Goal: Task Accomplishment & Management: Use online tool/utility

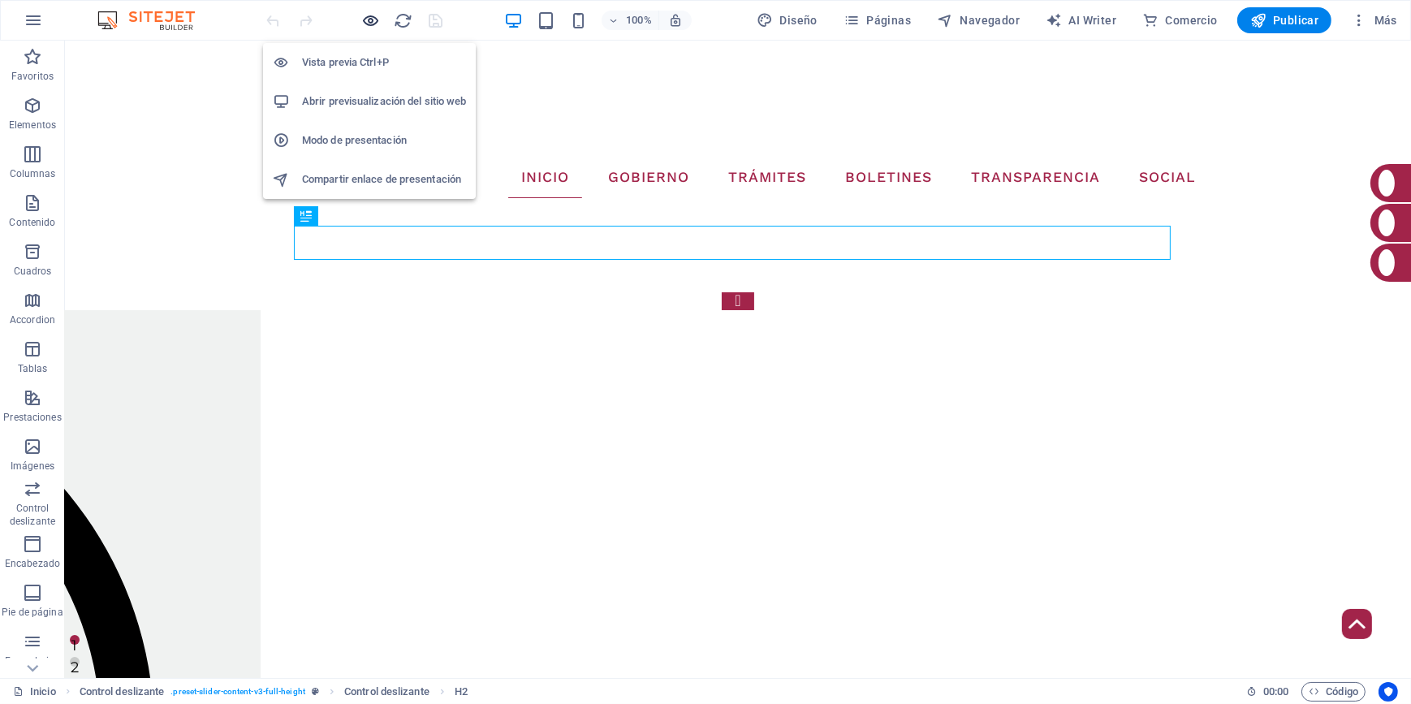
click at [366, 19] on icon "button" at bounding box center [371, 20] width 19 height 19
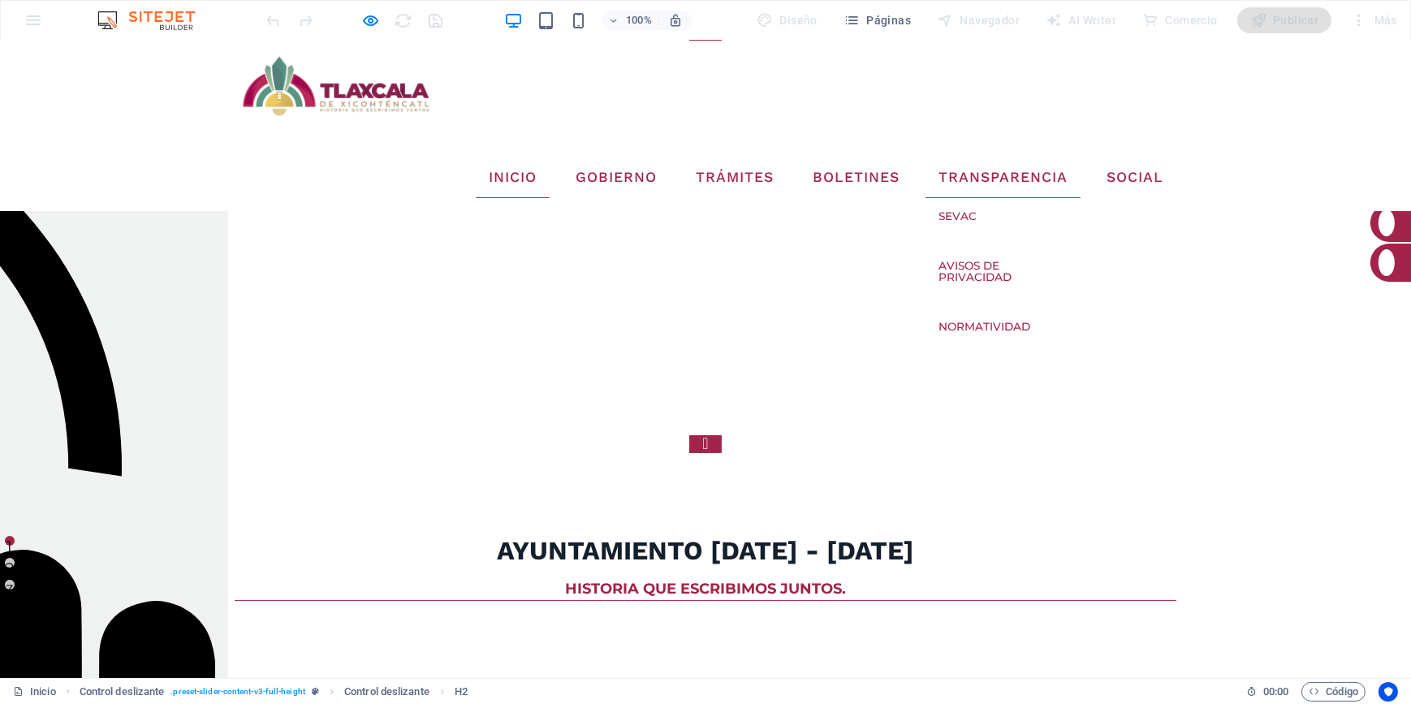
scroll to position [130, 0]
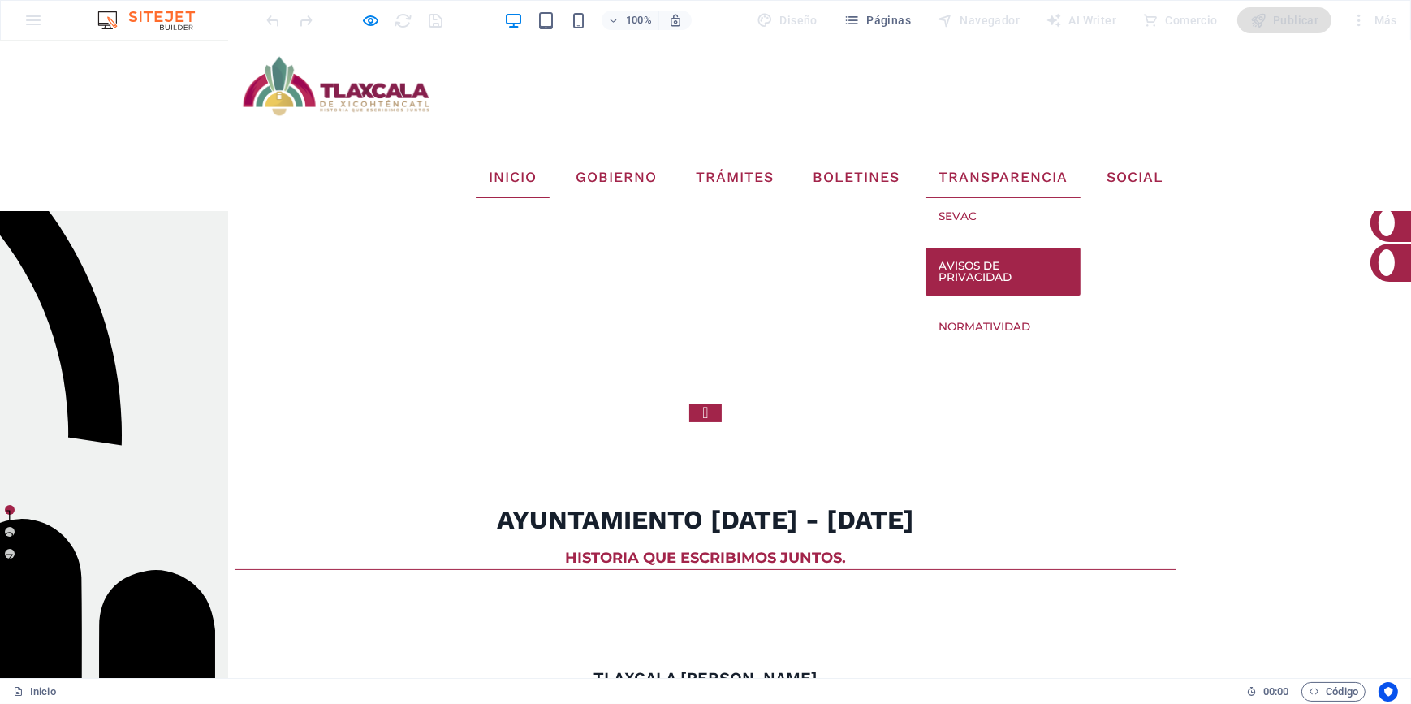
click at [987, 248] on link "Avisos de Privacidad" at bounding box center [1002, 272] width 155 height 48
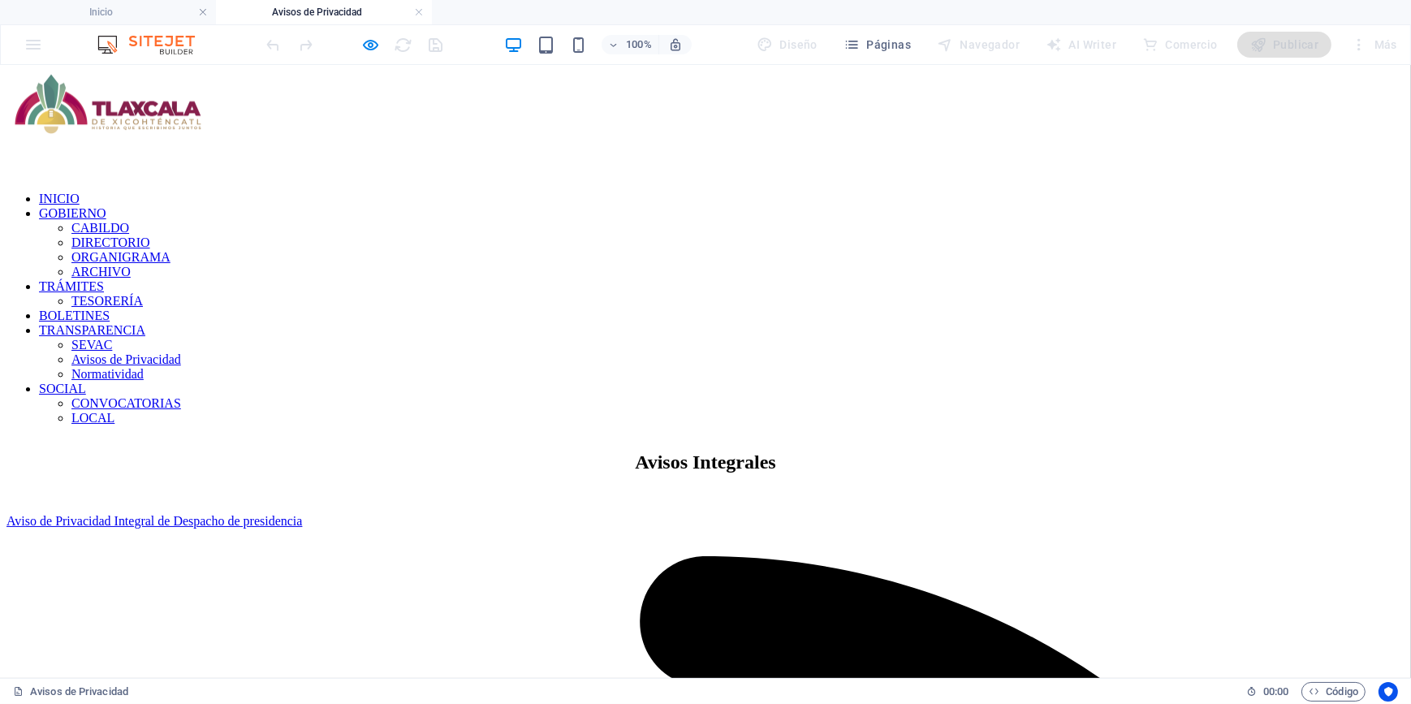
scroll to position [0, 0]
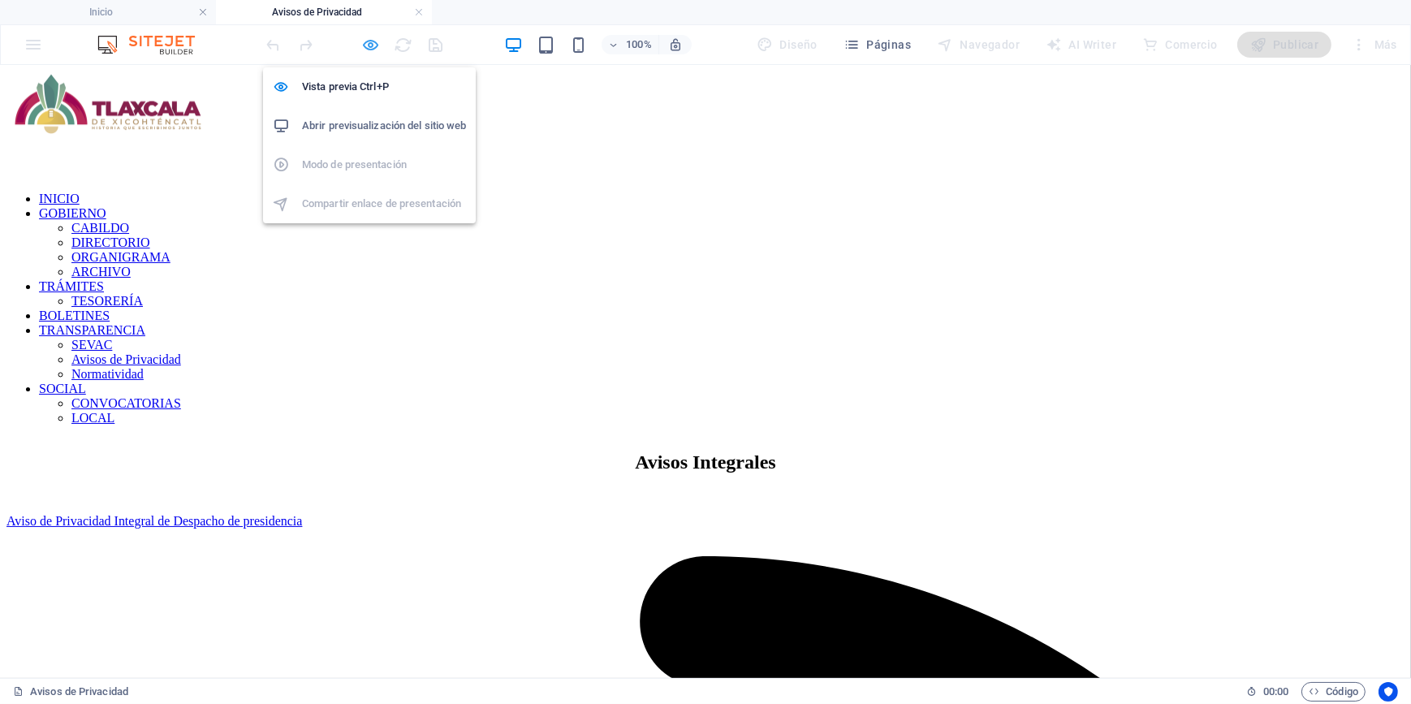
click at [371, 46] on icon "button" at bounding box center [371, 45] width 19 height 19
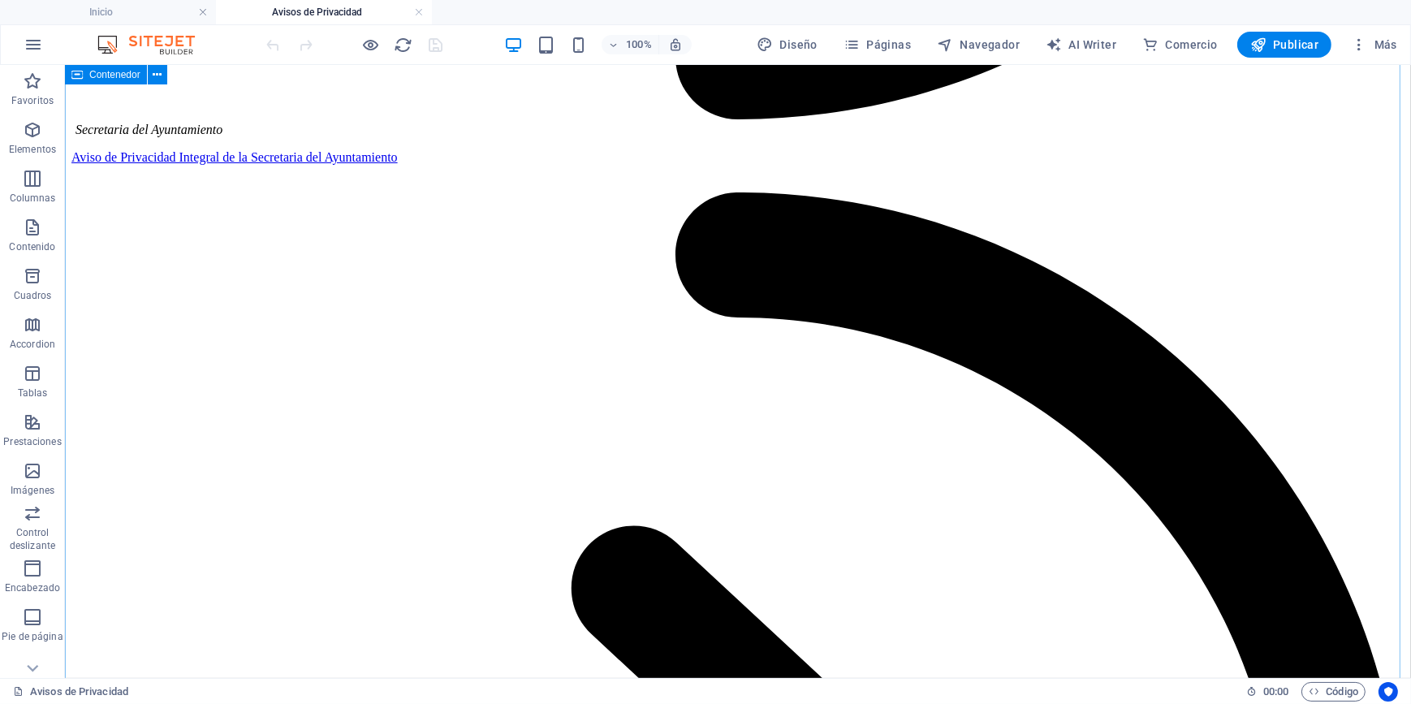
scroll to position [1771, 0]
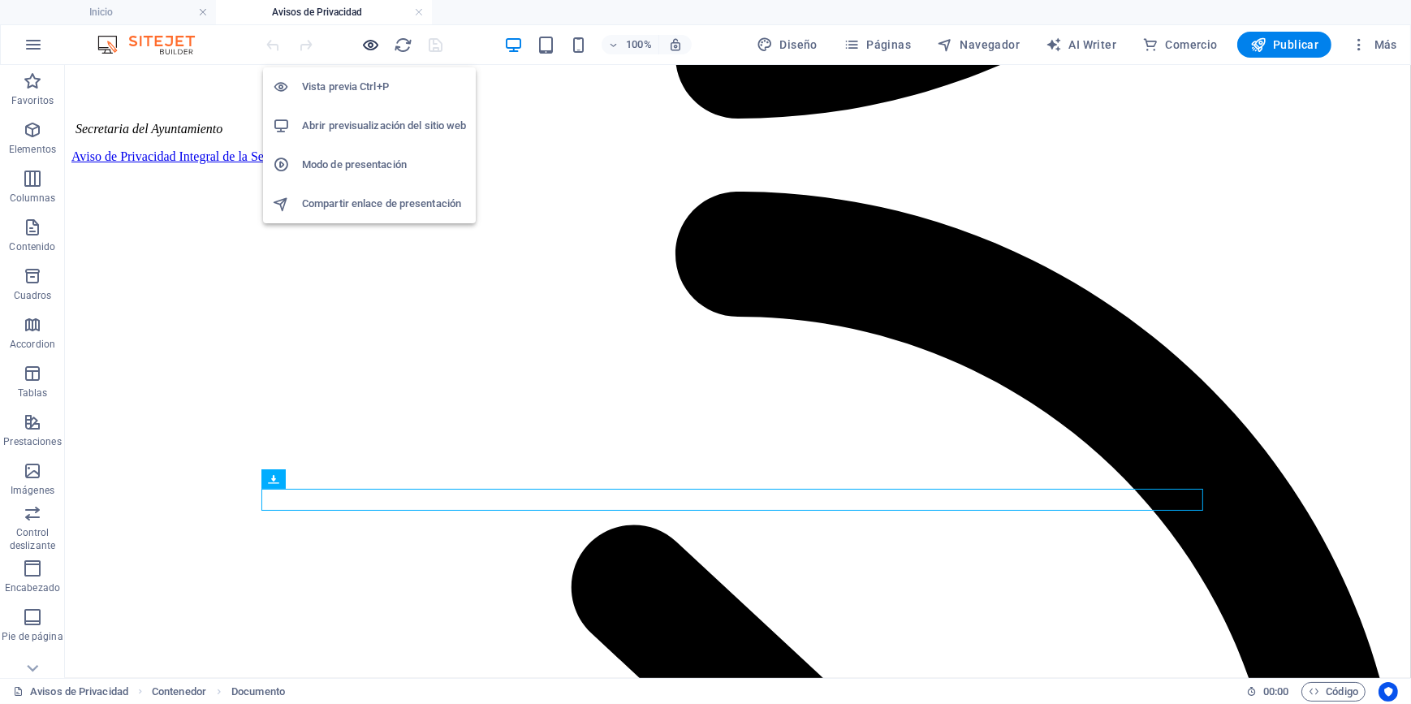
click at [380, 50] on icon "button" at bounding box center [371, 45] width 19 height 19
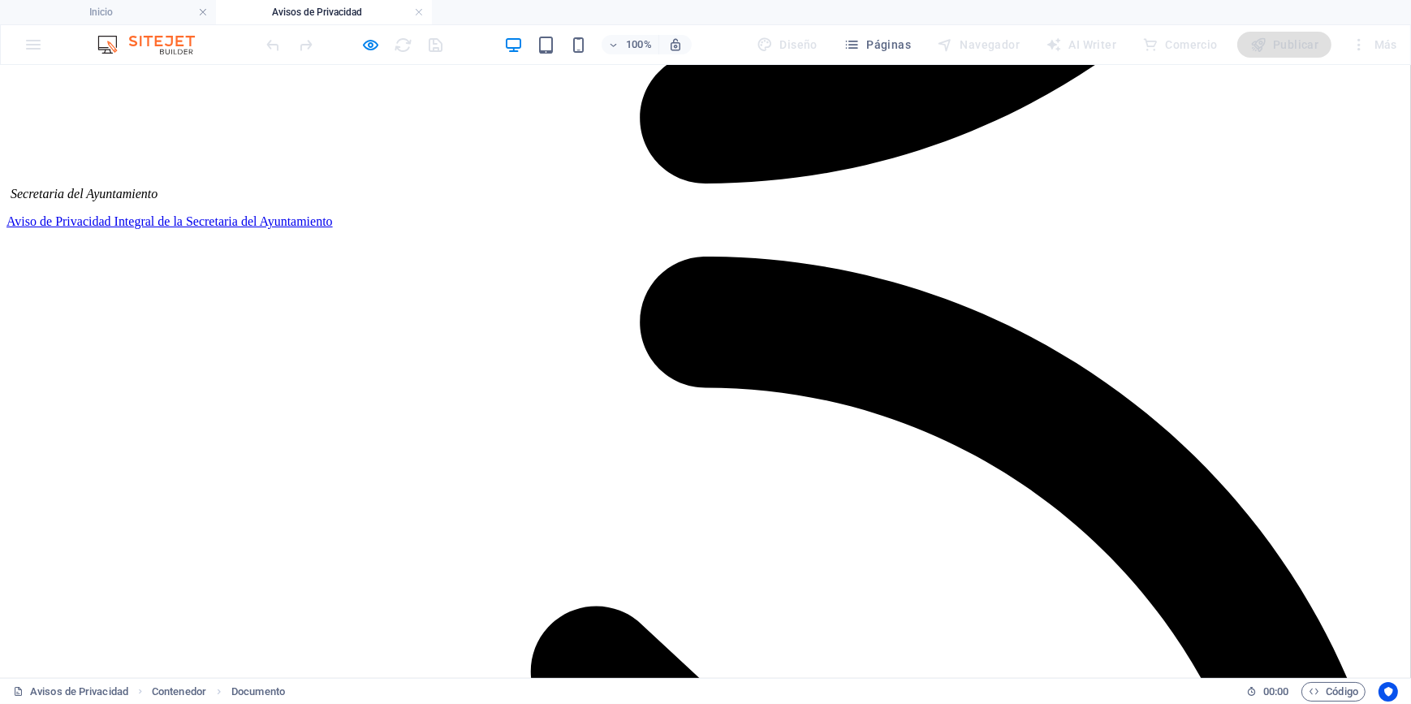
click at [372, 45] on icon "button" at bounding box center [371, 45] width 19 height 19
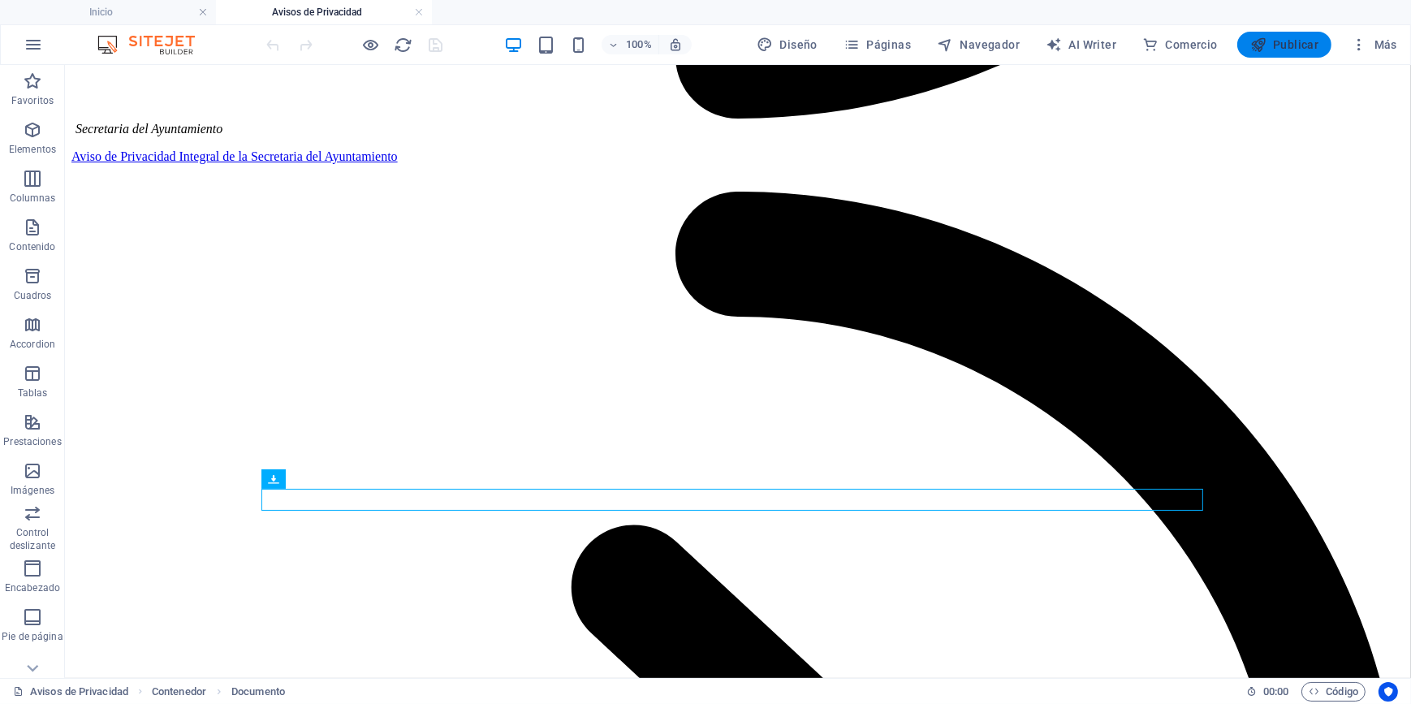
click at [1291, 50] on span "Publicar" at bounding box center [1284, 45] width 69 height 16
